Goal: Browse casually

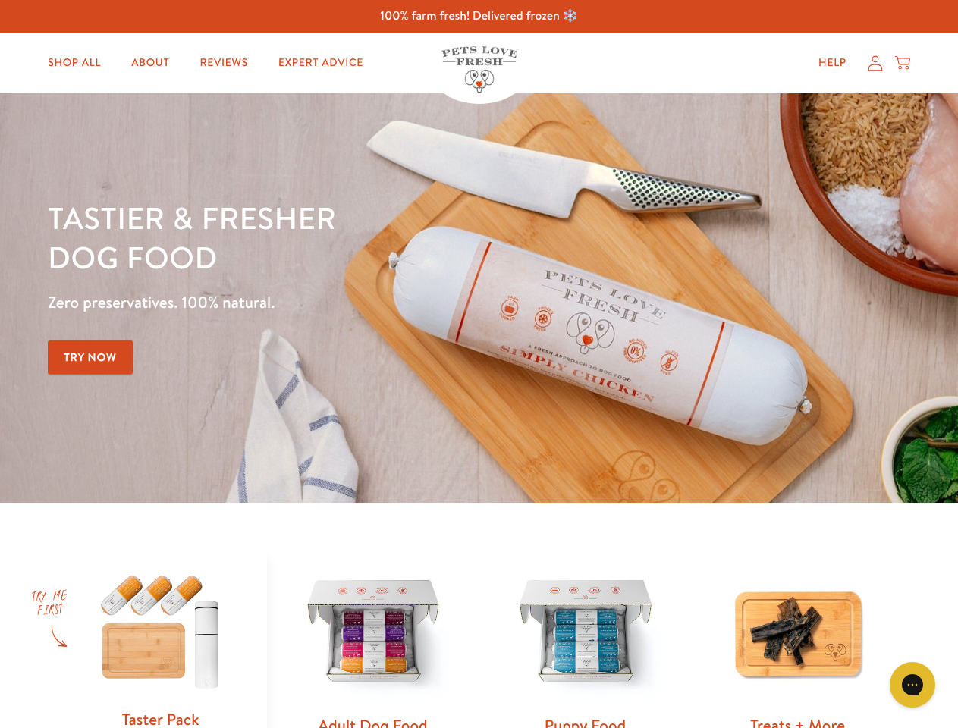
click at [479, 364] on div "Tastier & fresher dog food Zero preservatives. 100% natural. Try Now" at bounding box center [335, 298] width 575 height 200
click at [912, 685] on icon "Gorgias live chat" at bounding box center [912, 684] width 14 height 14
